Goal: Task Accomplishment & Management: Use online tool/utility

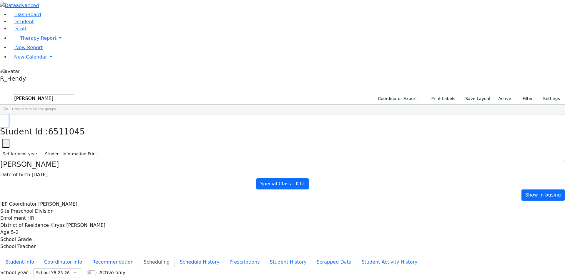
click at [6, 119] on icon "button" at bounding box center [4, 121] width 3 height 4
drag, startPoint x: 97, startPoint y: 25, endPoint x: 35, endPoint y: 25, distance: 61.8
click at [35, 25] on div "DashBoard Student Staff Therapy Report Student Old Calendar Report" at bounding box center [282, 169] width 565 height 339
type input "mashy"
click at [157, 124] on div "6508058 [PERSON_NAME] [DATE] [PERSON_NAME] HR Itinerant Girls [PERSON_NAME] Vay…" at bounding box center [279, 128] width 558 height 8
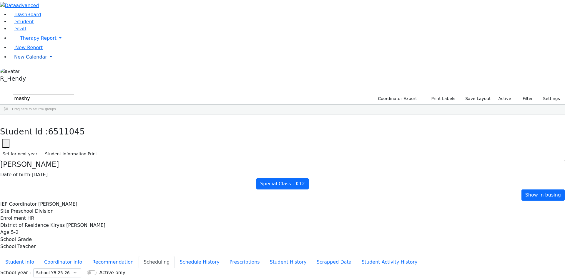
click at [19, 60] on span "New Calendar" at bounding box center [30, 57] width 33 height 6
click at [29, 72] on span "Calendar" at bounding box center [23, 69] width 21 height 6
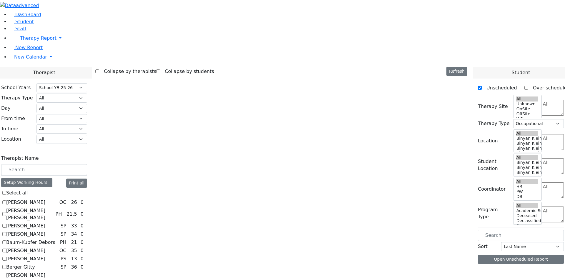
select select "212"
select select "1"
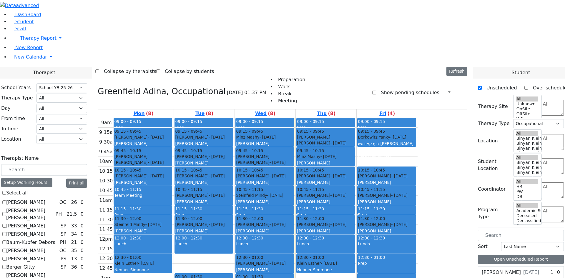
click at [45, 255] on label "Benisz Elizabeth" at bounding box center [25, 258] width 39 height 7
click at [6, 257] on input "Benisz Elizabeth" at bounding box center [4, 259] width 4 height 4
checkbox input "true"
select select
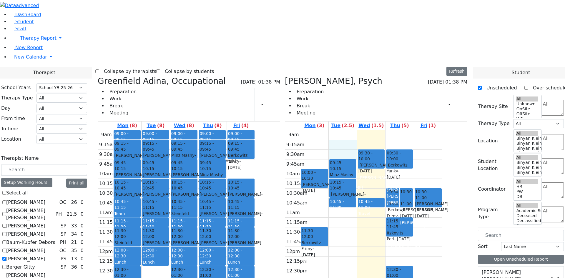
drag, startPoint x: 379, startPoint y: 59, endPoint x: 378, endPoint y: 66, distance: 6.8
click at [378, 130] on div "9am 9:15am 9:30am 9:45am 10am 10:15am 10:30am 10:45am 11am 11:15am 11:30am 11:4…" at bounding box center [363, 246] width 157 height 233
click at [197, 165] on div "[PERSON_NAME]" at bounding box center [184, 168] width 26 height 6
click at [224, 172] on span "- 01/03/2015" at bounding box center [212, 177] width 25 height 11
drag, startPoint x: 300, startPoint y: 102, endPoint x: 296, endPoint y: 82, distance: 20.7
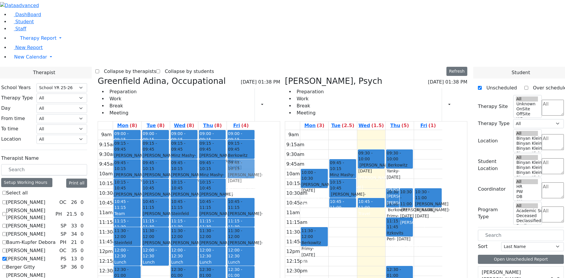
click at [255, 130] on div "09:00 - 09:15 Prep 09:15 - 09:45 Berkowitz Yanky - 12/04/2021 בערקאוויטש אברהם …" at bounding box center [241, 246] width 28 height 233
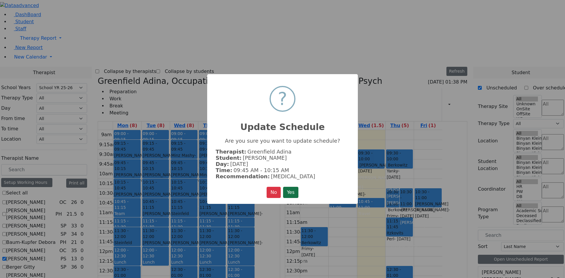
click at [295, 189] on button "Yes" at bounding box center [290, 192] width 15 height 11
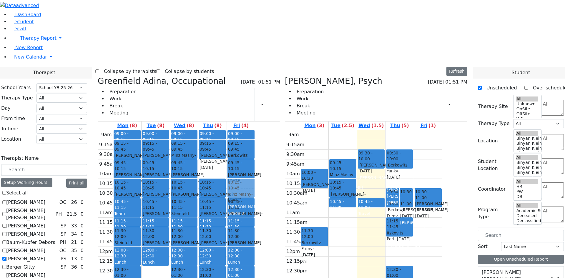
drag, startPoint x: 269, startPoint y: 83, endPoint x: 290, endPoint y: 98, distance: 25.5
click at [255, 130] on tr "09:00 - 09:15 Prep 09:15 - 09:45 Gottesman Dina - 11/16/2021 Grossbaum, Chaya 0…" at bounding box center [176, 246] width 157 height 233
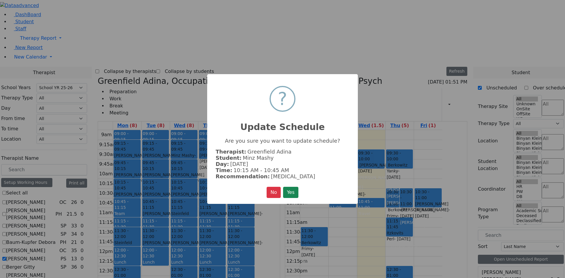
click at [288, 190] on button "Yes" at bounding box center [290, 192] width 15 height 11
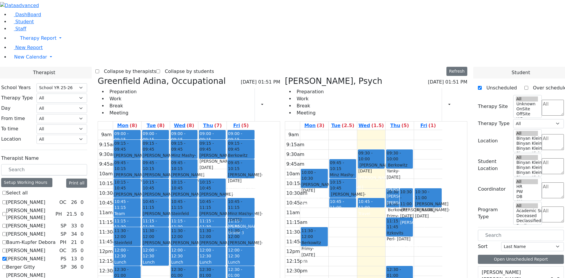
drag, startPoint x: 292, startPoint y: 98, endPoint x: 289, endPoint y: 118, distance: 20.6
click at [255, 130] on div "09:00 - 09:15 Prep 09:15 - 09:45 Berkowitz Yanky - 12/04/2021 בערקאוויטש אברהם …" at bounding box center [241, 246] width 28 height 233
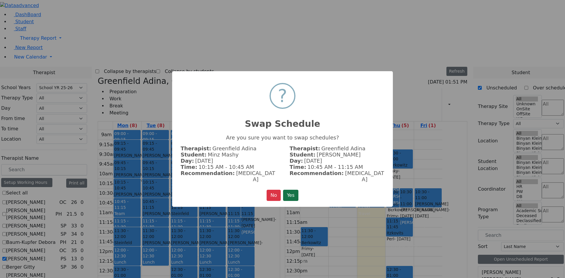
click at [291, 191] on button "Yes" at bounding box center [290, 195] width 15 height 11
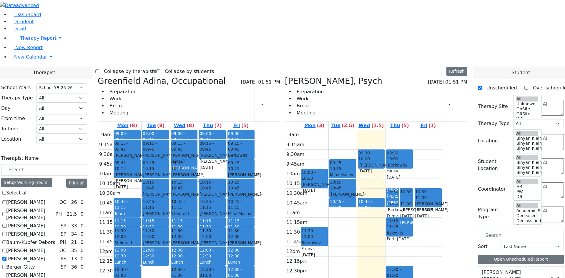
drag, startPoint x: 188, startPoint y: 101, endPoint x: 248, endPoint y: 57, distance: 74.0
click at [248, 130] on tr "09:00 - 09:15 Prep 09:15 - 09:45 Gottesman Dina - 11/16/2021 Grossbaum, Chaya 0…" at bounding box center [176, 246] width 157 height 233
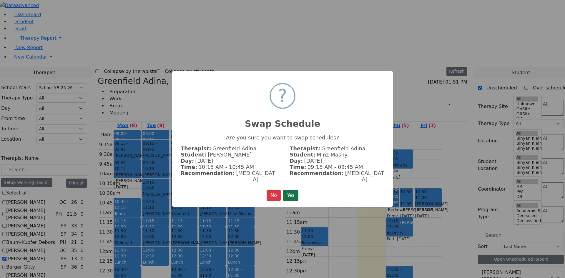
click at [294, 190] on button "Yes" at bounding box center [290, 195] width 15 height 11
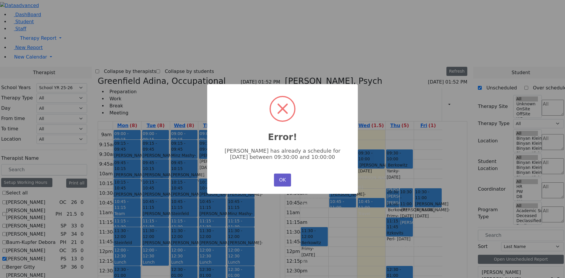
click at [283, 183] on button "OK" at bounding box center [282, 180] width 17 height 13
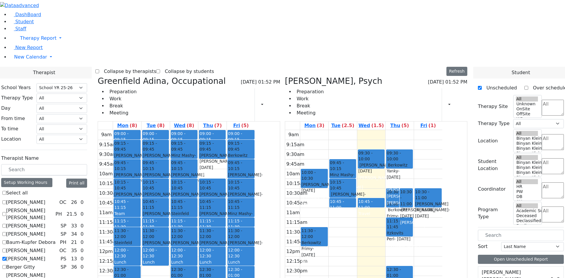
click at [45, 255] on label "[PERSON_NAME]" at bounding box center [25, 258] width 39 height 7
click at [6, 257] on input "[PERSON_NAME]" at bounding box center [4, 259] width 4 height 4
checkbox input "false"
select select "1"
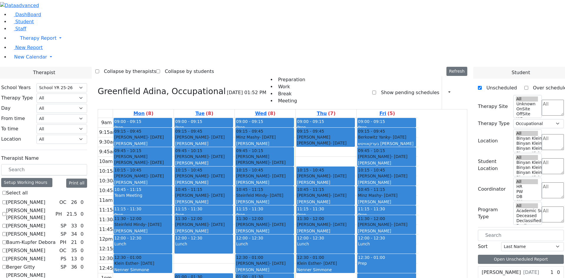
scroll to position [59, 0]
checkbox input "true"
select select
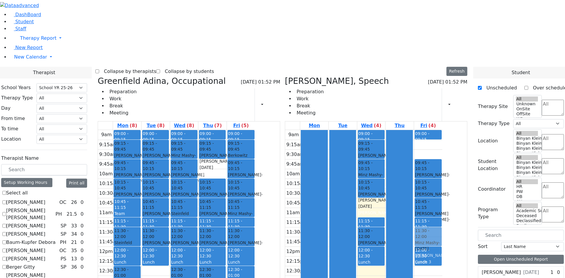
drag, startPoint x: 459, startPoint y: 63, endPoint x: 454, endPoint y: 149, distance: 86.1
click at [442, 149] on div "09:00 - 09:15 Prep 09:15 - 09:45 Minz Mashy - 01/03/2015 Flegmann, Esther Grade…" at bounding box center [428, 207] width 28 height 155
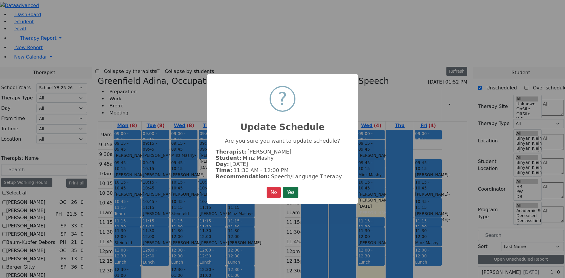
click at [290, 188] on button "Yes" at bounding box center [290, 192] width 15 height 11
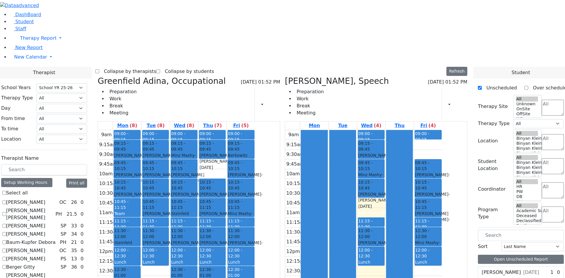
click at [441, 211] on div "Moskowitz Rachel Leah - 09/20/2021" at bounding box center [428, 220] width 26 height 18
click at [440, 240] on span "- [DATE]" at bounding box center [427, 245] width 25 height 11
drag, startPoint x: 402, startPoint y: 73, endPoint x: 400, endPoint y: 57, distance: 16.3
click at [386, 130] on div "09:00 - 09:15 Prep 09:15 - 09:45 Werzberger Yachi - 05/25/2021 Grossbaum, Chaya…" at bounding box center [371, 207] width 28 height 155
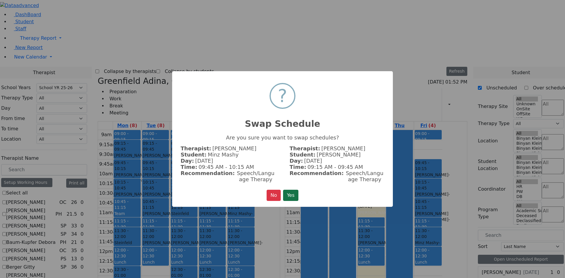
click at [296, 192] on button "Yes" at bounding box center [290, 195] width 15 height 11
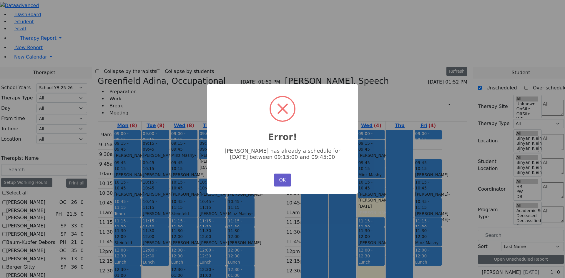
click at [283, 181] on button "OK" at bounding box center [282, 180] width 17 height 13
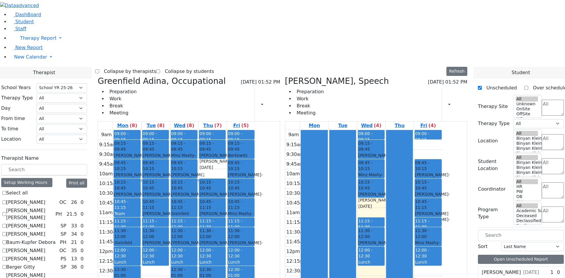
click at [196, 153] on span "- [DATE]" at bounding box center [183, 158] width 25 height 11
drag, startPoint x: 214, startPoint y: 81, endPoint x: 257, endPoint y: 84, distance: 43.0
click at [255, 130] on tr "09:00 - 09:15 Prep 09:15 - 09:45 Gottesman Dina - 11/16/2021 Grossbaum, Chaya 0…" at bounding box center [176, 246] width 157 height 233
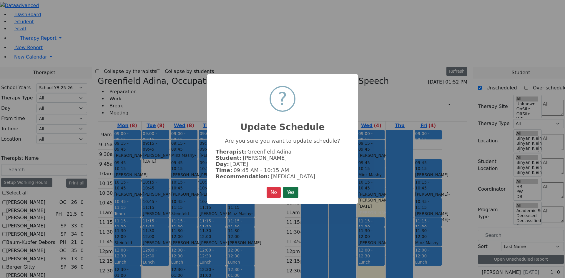
click at [290, 189] on button "Yes" at bounding box center [290, 192] width 15 height 11
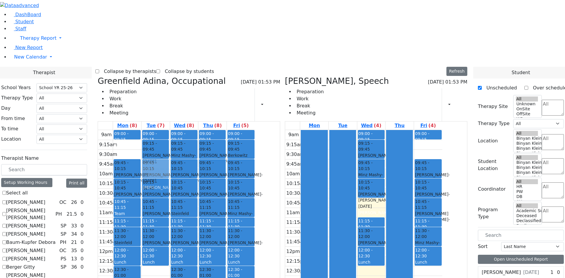
drag, startPoint x: 181, startPoint y: 59, endPoint x: 212, endPoint y: 82, distance: 39.1
click at [212, 130] on tr "09:00 - 09:15 Prep 09:15 - 09:45 Gottesman Dina - 11/16/2021 Grossbaum, Chaya 0…" at bounding box center [176, 246] width 157 height 233
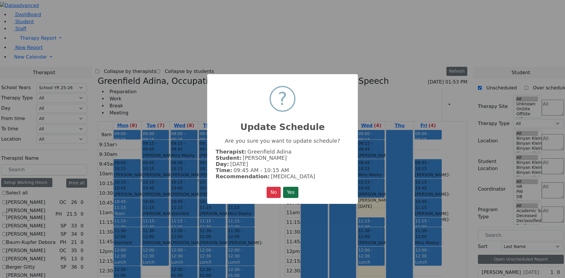
click at [289, 193] on button "Yes" at bounding box center [290, 192] width 15 height 11
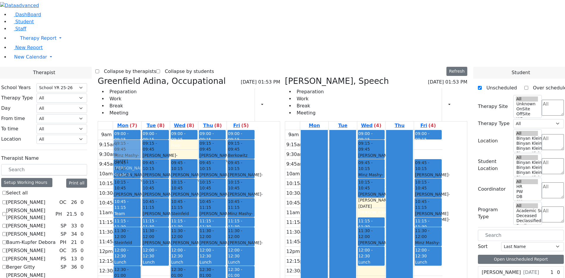
drag, startPoint x: 238, startPoint y: 64, endPoint x: 194, endPoint y: 66, distance: 44.2
click at [190, 130] on tr "09:00 - 09:15 Prep 09:45 - 10:15 Moskowitz Rachel Leah - 09/20/2021 Grossbaum, …" at bounding box center [176, 246] width 157 height 233
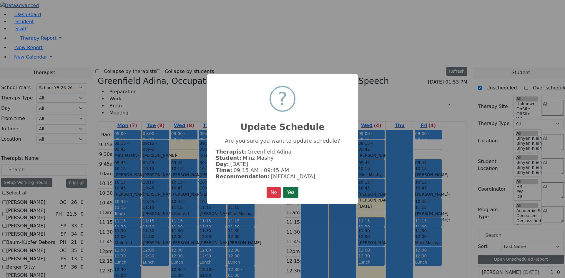
click at [288, 195] on button "Yes" at bounding box center [290, 192] width 15 height 11
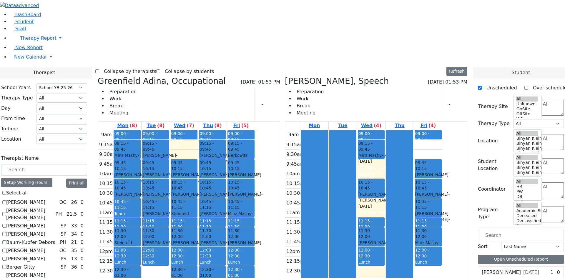
drag, startPoint x: 403, startPoint y: 78, endPoint x: 402, endPoint y: 59, distance: 19.7
click at [386, 130] on div "09:00 - 09:15 Prep 09:15 - 09:45 Werzberger Yachi - 05/25/2021 Grossbaum, Chaya…" at bounding box center [371, 207] width 28 height 155
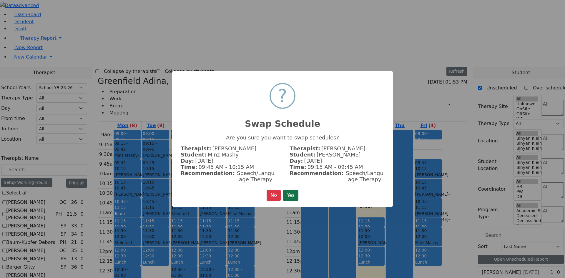
click at [298, 195] on button "Yes" at bounding box center [290, 195] width 15 height 11
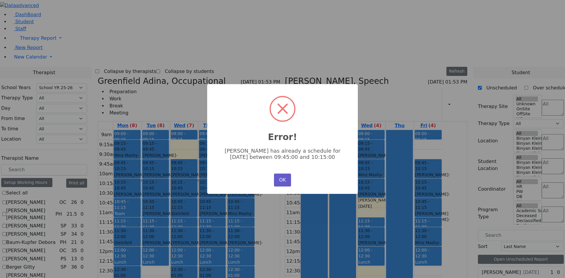
click at [286, 181] on button "OK" at bounding box center [282, 180] width 17 height 13
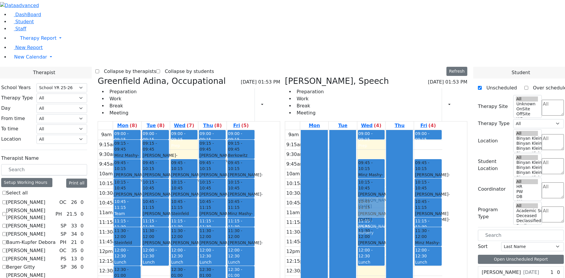
drag, startPoint x: 400, startPoint y: 58, endPoint x: 406, endPoint y: 112, distance: 54.8
click at [386, 130] on div "09:00 - 09:15 Prep 09:15 - 09:45 Werzberger Yachi - 05/25/2021 Grossbaum, Chaya…" at bounding box center [371, 207] width 28 height 155
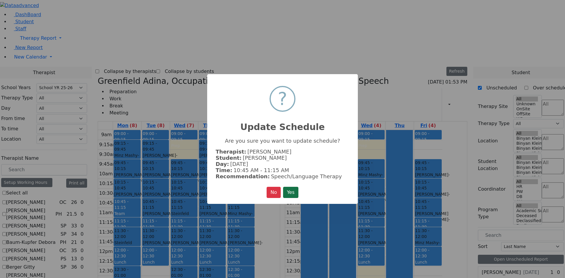
click at [290, 190] on button "Yes" at bounding box center [290, 192] width 15 height 11
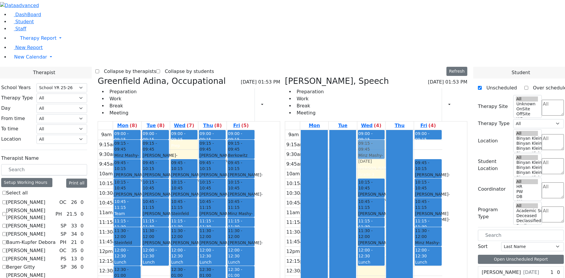
click at [386, 130] on div "09:00 - 09:15 Prep 09:45 - 10:15 Minz Mashy - 01/03/2015 Flegmann, Esther Grade…" at bounding box center [371, 207] width 28 height 155
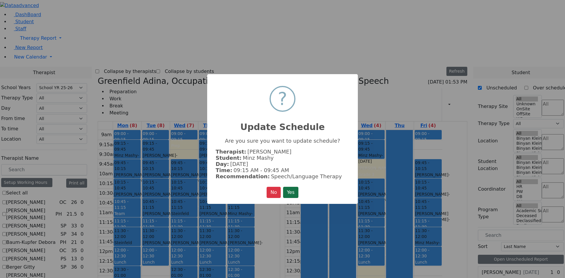
click at [292, 187] on button "Yes" at bounding box center [290, 192] width 15 height 11
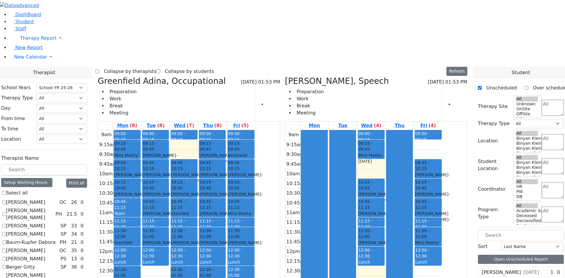
click at [396, 216] on div "Mon Tue Wed (4) Thu Fri (4) 9am 9:15am 9:30am 9:45am 10am 10:15am 10:30am 10:45…" at bounding box center [376, 243] width 182 height 244
checkbox input "true"
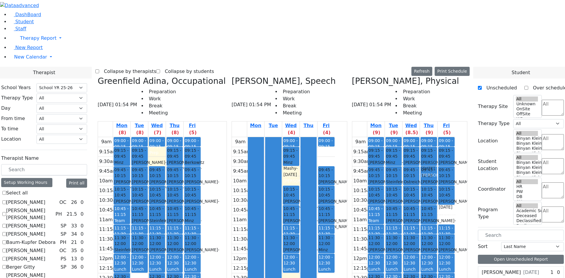
drag, startPoint x: 464, startPoint y: 109, endPoint x: 446, endPoint y: 48, distance: 63.6
click at [446, 137] on tr "09:00 - 09:15 Prep 09:15 - 09:45 Teitelbaum Frady - 01/10/2022 Grossbaum, Chaya…" at bounding box center [403, 253] width 103 height 233
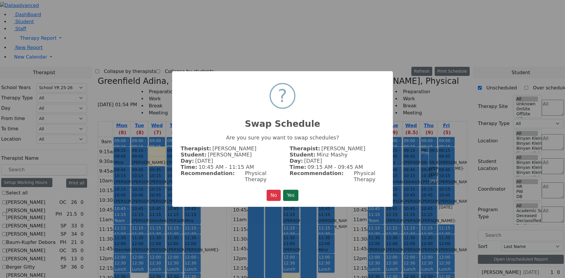
click at [295, 191] on button "Yes" at bounding box center [290, 195] width 15 height 11
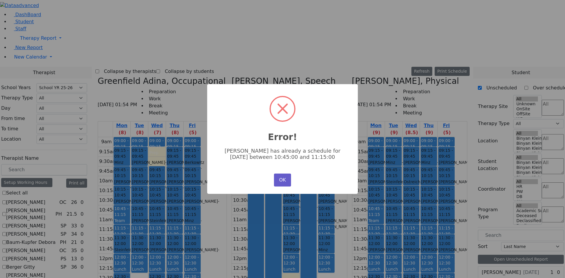
click at [285, 180] on button "OK" at bounding box center [282, 180] width 17 height 13
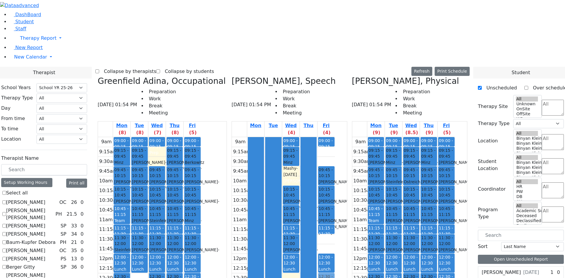
drag, startPoint x: 354, startPoint y: 134, endPoint x: 362, endPoint y: 169, distance: 36.2
click at [335, 169] on div "09:00 - 09:15 Prep 09:45 - 10:15 Werzberger Yachi - 05/25/2021 Grossbaum, Chaya…" at bounding box center [326, 214] width 17 height 155
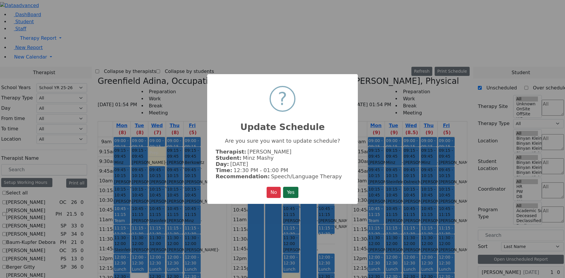
click at [295, 194] on button "Yes" at bounding box center [290, 192] width 15 height 11
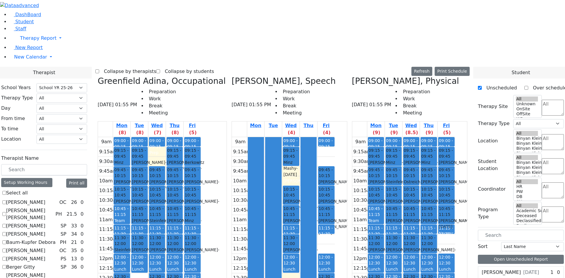
drag, startPoint x: 464, startPoint y: 137, endPoint x: 462, endPoint y: 109, distance: 27.7
click at [455, 137] on div "09:00 - 09:15 Prep 09:15 - 09:45 Friedman Yisroel - 10/08/2019 Nenner Simmone 0…" at bounding box center [446, 253] width 17 height 233
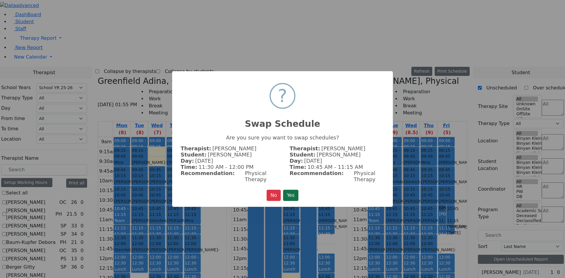
click at [296, 190] on button "Yes" at bounding box center [290, 195] width 15 height 11
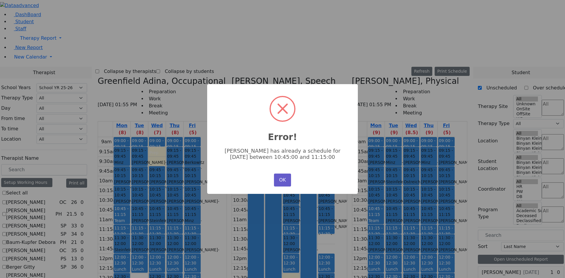
click at [285, 179] on button "OK" at bounding box center [282, 180] width 17 height 13
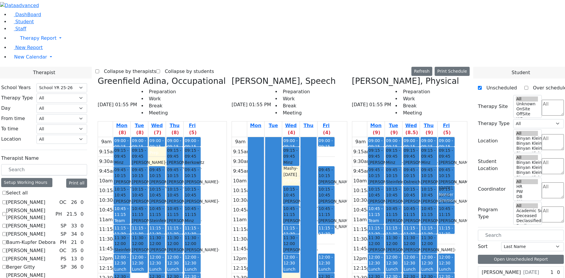
drag, startPoint x: 467, startPoint y: 137, endPoint x: 461, endPoint y: 68, distance: 69.4
click at [455, 137] on div "09:00 - 09:15 Prep 09:15 - 09:45 Friedman Yisroel - 10/08/2019 Nenner Simmone 0…" at bounding box center [446, 253] width 17 height 233
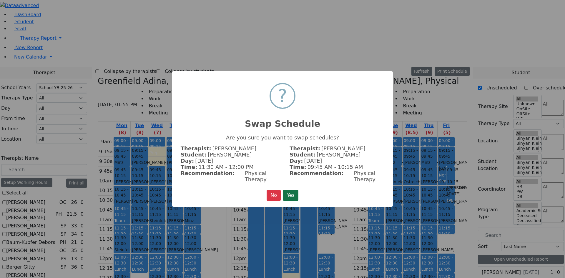
click at [290, 194] on button "Yes" at bounding box center [290, 195] width 15 height 11
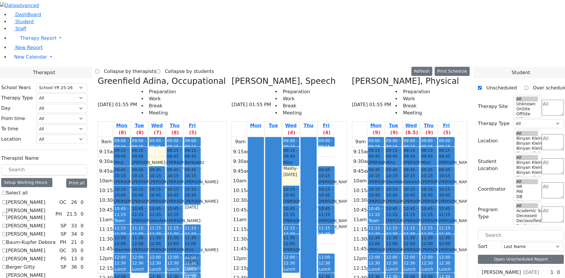
drag, startPoint x: 252, startPoint y: 105, endPoint x: 245, endPoint y: 138, distance: 33.1
click at [201, 138] on div "09:00 - 09:15 Prep 09:15 - 09:45 Berkowitz Yanky - 12/04/2021 בערקאוויטש אברהם …" at bounding box center [192, 253] width 17 height 233
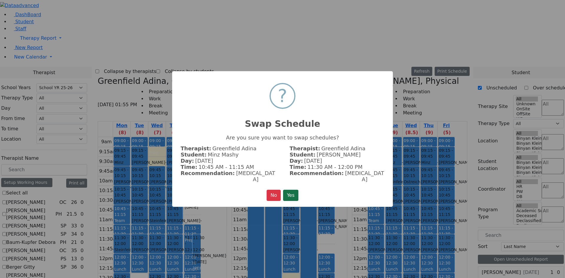
click at [293, 195] on button "Yes" at bounding box center [290, 195] width 15 height 11
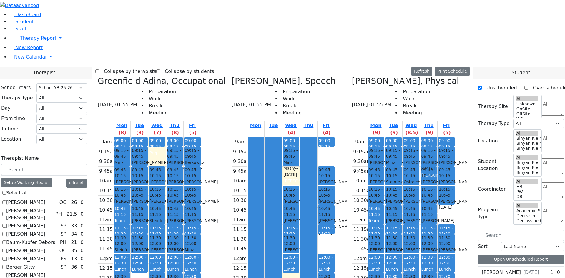
drag, startPoint x: 469, startPoint y: 117, endPoint x: 444, endPoint y: 57, distance: 64.4
click at [444, 137] on tr "09:00 - 09:15 Prep 09:15 - 09:45 Teitelbaum Frady - 01/10/2022 Grossbaum, Chaya…" at bounding box center [403, 253] width 103 height 233
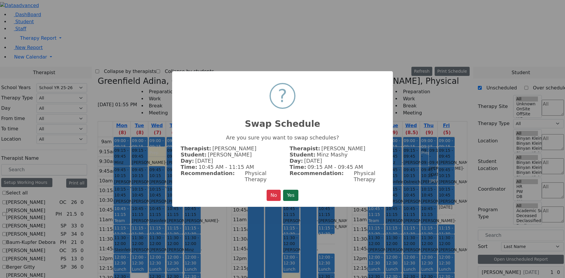
click at [286, 191] on button "Yes" at bounding box center [290, 195] width 15 height 11
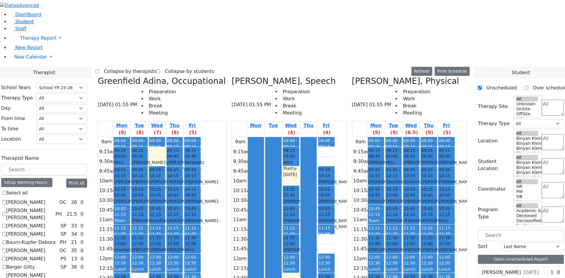
click at [12, 24] on link "Student" at bounding box center [21, 22] width 24 height 6
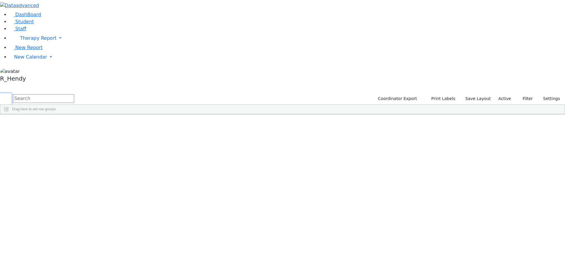
click at [11, 93] on button "submit" at bounding box center [5, 98] width 11 height 11
click at [74, 94] on input "text" at bounding box center [43, 98] width 61 height 9
type input "mash"
click at [38, 124] on div "6508058" at bounding box center [19, 128] width 38 height 8
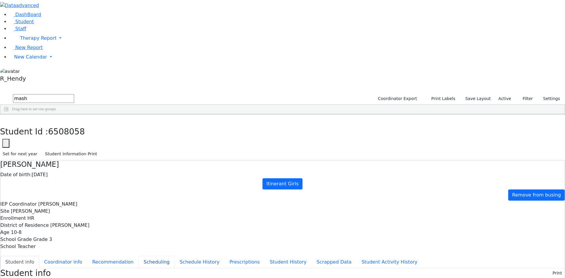
click at [139, 256] on button "Scheduling" at bounding box center [157, 262] width 36 height 12
click at [9, 114] on button "button" at bounding box center [4, 120] width 9 height 12
click at [29, 63] on li "New Calendar Calendar Teacher Report" at bounding box center [287, 57] width 556 height 12
click at [30, 60] on span "New Calendar" at bounding box center [30, 57] width 33 height 6
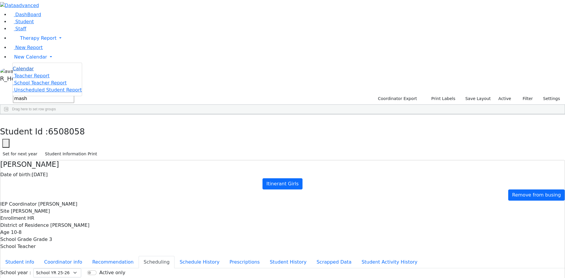
click at [30, 72] on span "Calendar" at bounding box center [23, 69] width 21 height 6
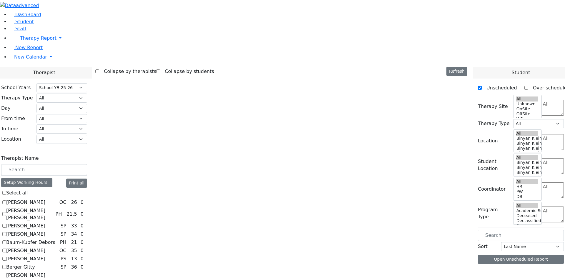
select select "212"
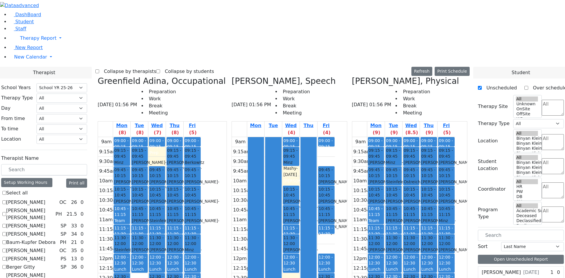
click at [334, 266] on div "Lunch" at bounding box center [326, 269] width 15 height 6
click at [359, 165] on button "Delete Selected Schedule" at bounding box center [386, 165] width 58 height 9
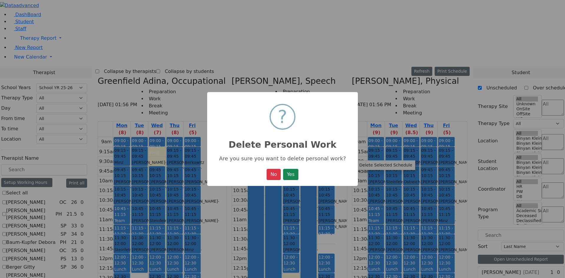
click at [296, 176] on button "Yes" at bounding box center [290, 174] width 15 height 11
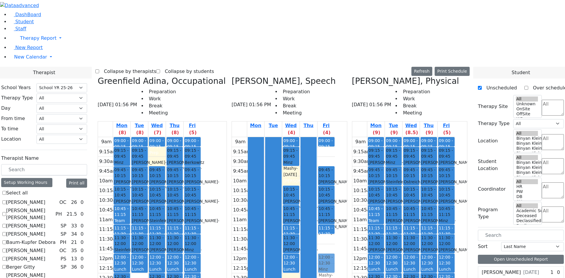
drag, startPoint x: 360, startPoint y: 179, endPoint x: 358, endPoint y: 162, distance: 17.5
click at [335, 162] on div "09:00 - 09:15 Prep 09:45 - 10:15 Werzberger Yachi - 05/25/2021 Grossbaum, Chaya…" at bounding box center [326, 214] width 17 height 155
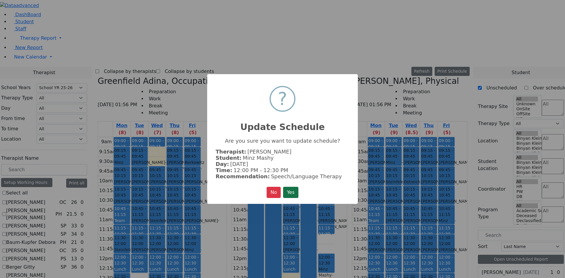
click at [293, 192] on button "Yes" at bounding box center [290, 192] width 15 height 11
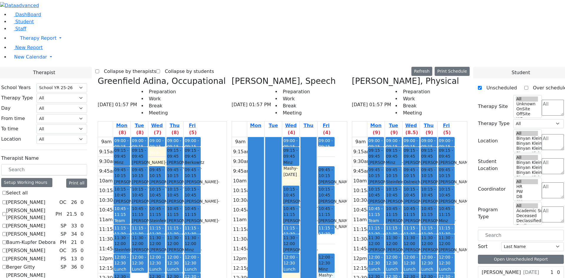
drag, startPoint x: 358, startPoint y: 176, endPoint x: 358, endPoint y: 183, distance: 7.1
click at [335, 183] on div "9am 9:15am 9:30am 9:45am 10am 10:15am 10:30am 10:45am 11am 11:15am 11:30am 11:4…" at bounding box center [283, 214] width 103 height 155
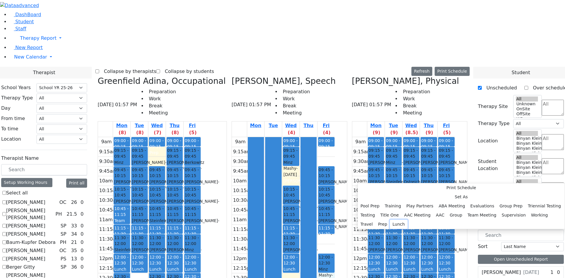
click at [408, 220] on button "Lunch" at bounding box center [399, 224] width 18 height 9
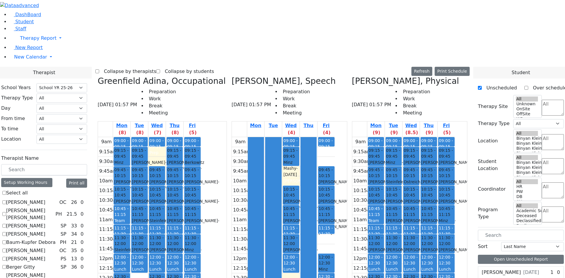
click at [336, 219] on div "Mon Tue Wed (4) Thu Fri (4) 9am 9:15am 9:30am 9:45am 10am 10:15am 10:30am 10:45…" at bounding box center [289, 247] width 115 height 252
click at [25, 24] on span "Student" at bounding box center [24, 22] width 19 height 6
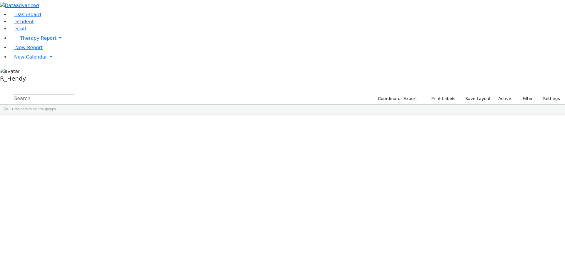
click at [74, 94] on input "text" at bounding box center [43, 98] width 61 height 9
click at [75, 124] on div "Minz" at bounding box center [56, 128] width 37 height 8
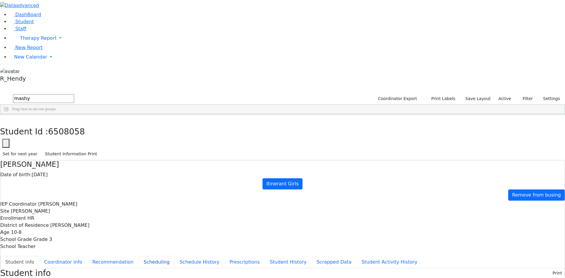
click at [139, 256] on button "Scheduling" at bounding box center [157, 262] width 36 height 12
click at [100, 150] on button "Student Information Print" at bounding box center [70, 154] width 57 height 9
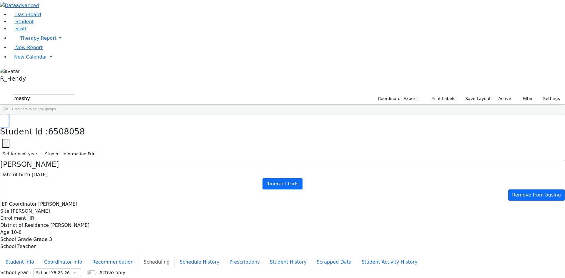
click at [9, 114] on button "button" at bounding box center [4, 120] width 9 height 12
click at [133, 132] on div "6508058 Minz Mashy 01/03/2015 Flegmann, Esther HR Itinerant Girls Monroe Woodbu…" at bounding box center [279, 128] width 558 height 8
drag, startPoint x: 107, startPoint y: 27, endPoint x: 4, endPoint y: 26, distance: 102.4
click at [4, 26] on div "DashBoard Student Staff Therapy Report Student Old Calendar Report" at bounding box center [282, 169] width 565 height 339
type input "rachel"
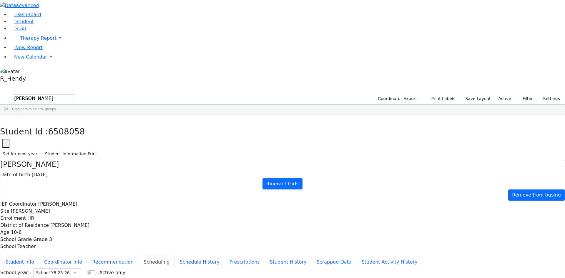
click at [111, 272] on div "Rachel" at bounding box center [92, 276] width 37 height 8
click at [9, 114] on button "button" at bounding box center [4, 120] width 9 height 12
click at [13, 63] on link "New Calendar" at bounding box center [287, 57] width 556 height 12
click at [23, 72] on link "Calendar" at bounding box center [23, 68] width 21 height 7
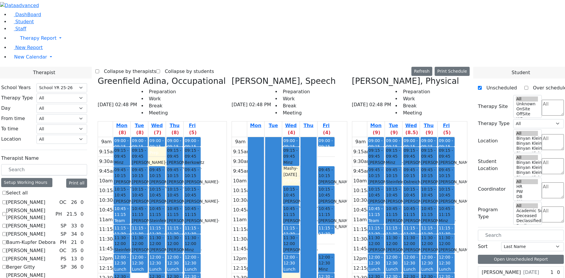
select select "212"
click at [334, 229] on div "Mon Tue Wed (4) Thu Fri (4) 9am 9:15am 9:30am 9:45am 10am 10:15am 10:30am 10:45…" at bounding box center [289, 247] width 115 height 252
click at [331, 204] on div "Mon Tue Wed (4) Thu Fri (4) 9am 9:15am 9:30am 9:45am 10am 10:15am 10:30am 10:45…" at bounding box center [289, 247] width 115 height 252
